Goal: Navigation & Orientation: Find specific page/section

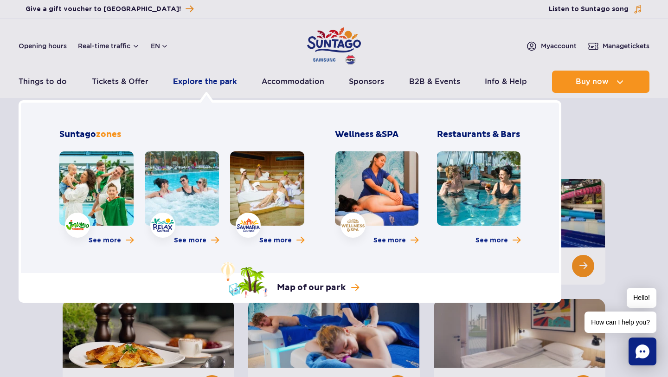
click at [216, 84] on link "Explore the park" at bounding box center [205, 81] width 64 height 22
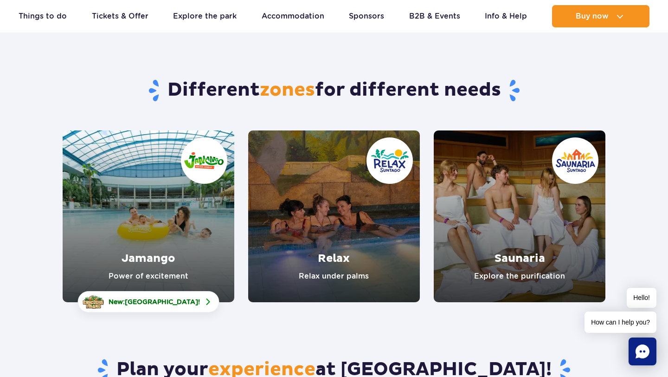
scroll to position [51, 0]
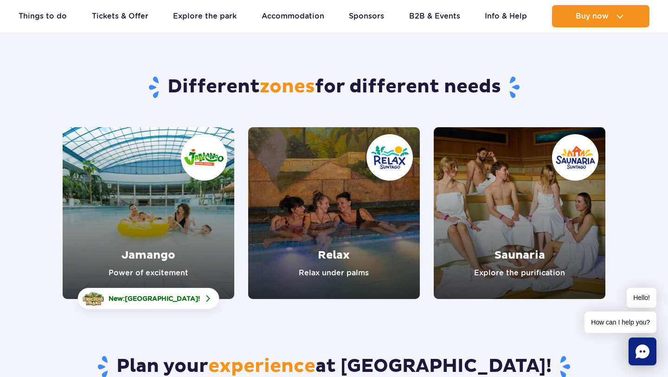
click at [168, 211] on link "Jamango" at bounding box center [149, 213] width 172 height 172
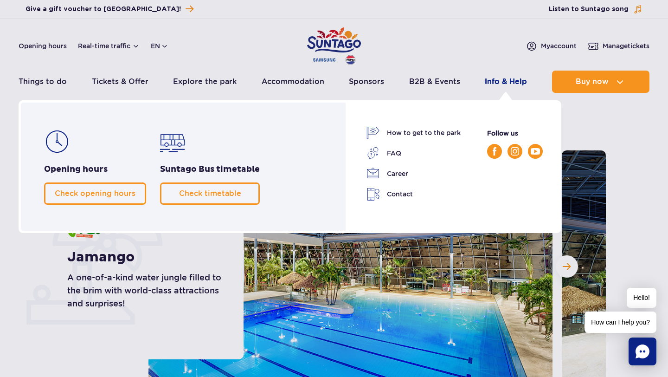
click at [503, 84] on link "Info & Help" at bounding box center [506, 81] width 42 height 22
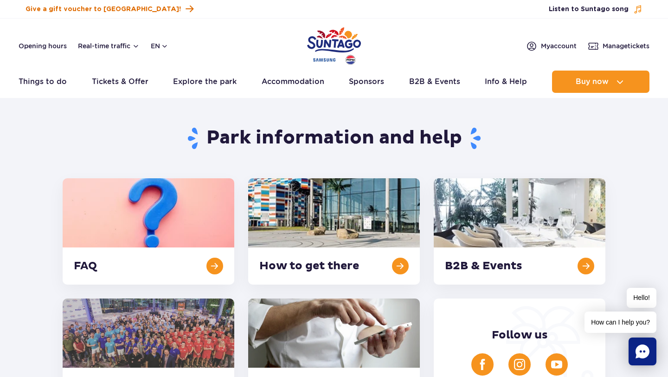
click at [97, 9] on span "Give a gift voucher to [GEOGRAPHIC_DATA]!" at bounding box center [103, 9] width 155 height 9
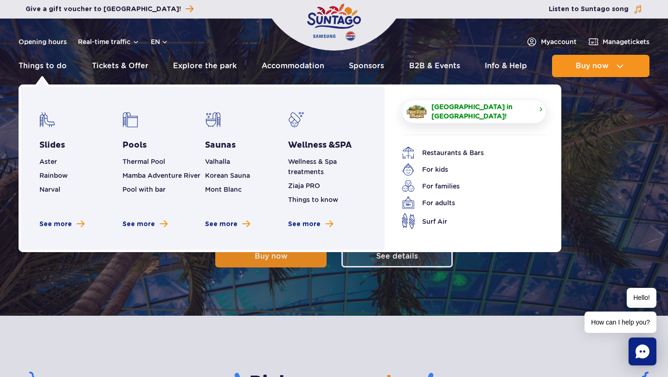
click at [456, 111] on span "[GEOGRAPHIC_DATA] in [GEOGRAPHIC_DATA]!" at bounding box center [481, 111] width 100 height 19
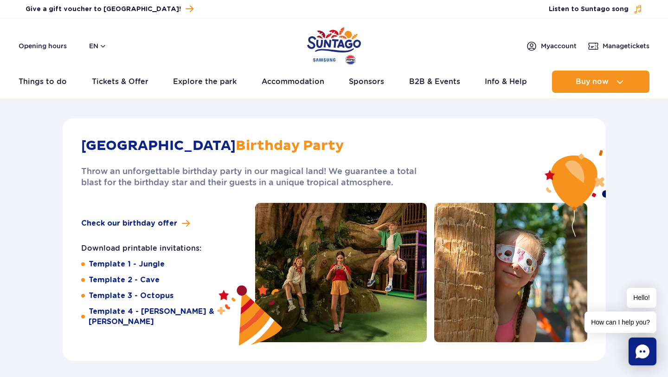
scroll to position [1391, 0]
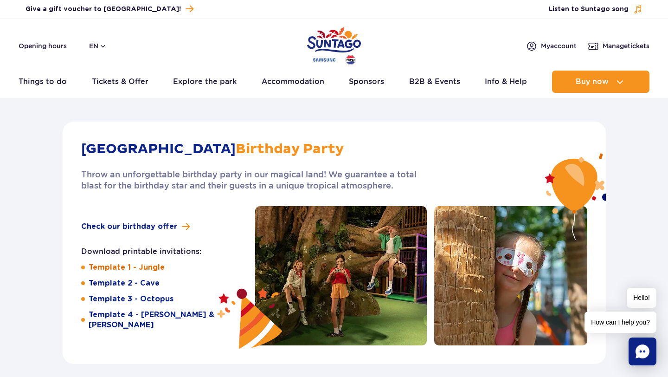
click at [146, 272] on link "Template 1 - Jungle" at bounding box center [127, 267] width 76 height 10
